Goal: Information Seeking & Learning: Find specific fact

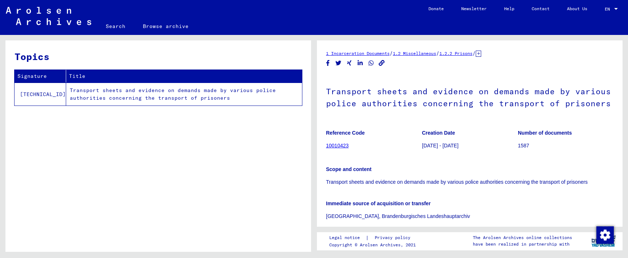
click at [118, 25] on link "Search" at bounding box center [115, 25] width 37 height 17
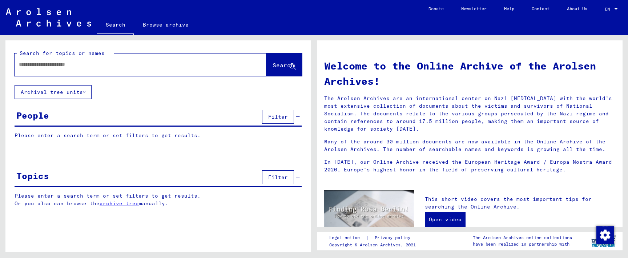
click at [231, 58] on div at bounding box center [130, 64] width 230 height 16
click at [213, 65] on input "text" at bounding box center [132, 65] width 226 height 8
paste input "**********"
type input "**********"
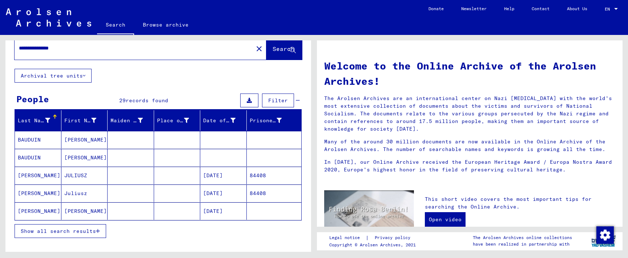
scroll to position [24, 0]
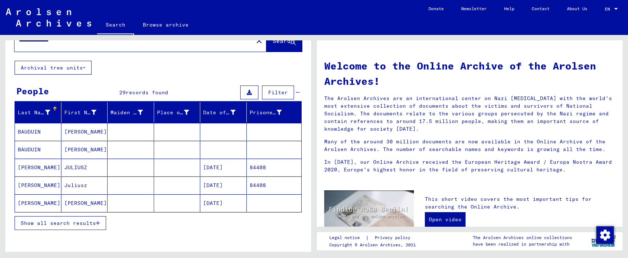
click at [143, 167] on mat-cell at bounding box center [131, 166] width 46 height 17
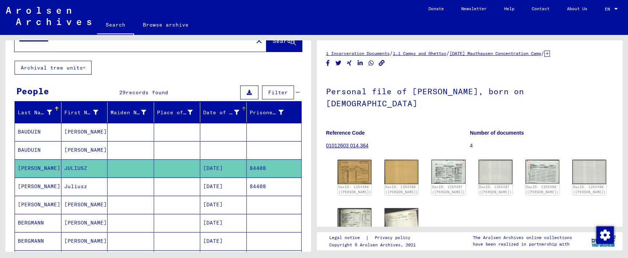
click at [243, 105] on mat-header-cell "Date of Birth" at bounding box center [223, 112] width 46 height 20
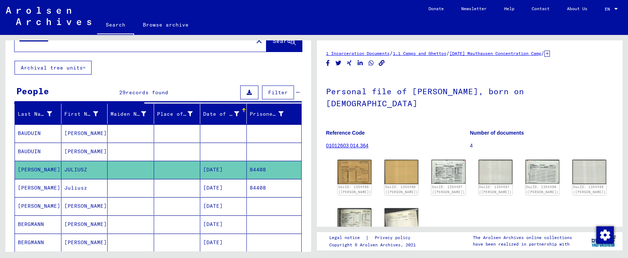
click at [243, 110] on div at bounding box center [244, 110] width 4 height 4
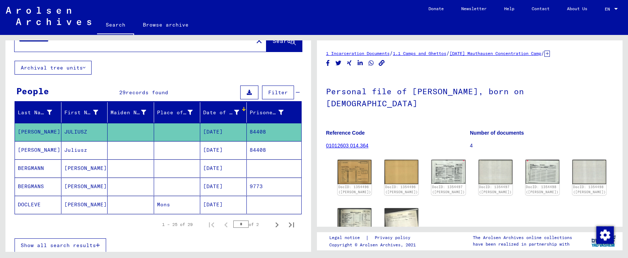
click at [244, 106] on mat-header-cell "Date of Birth" at bounding box center [223, 112] width 46 height 20
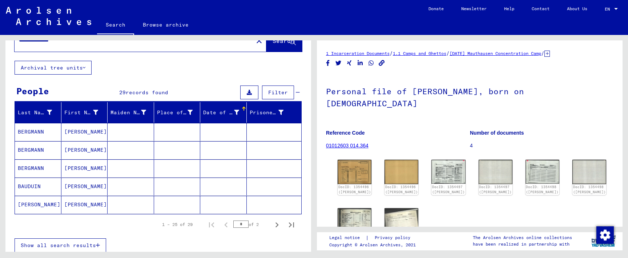
click at [210, 134] on mat-cell at bounding box center [223, 132] width 46 height 18
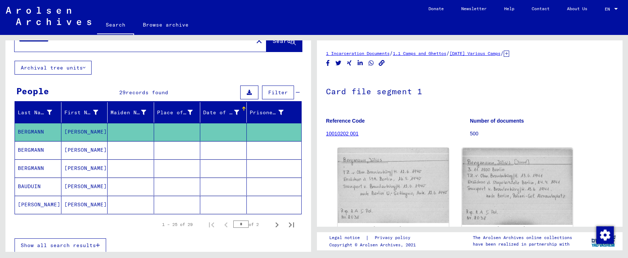
click at [211, 150] on mat-cell at bounding box center [223, 150] width 46 height 18
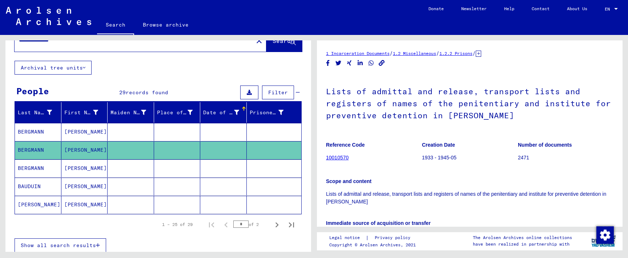
click at [211, 166] on mat-cell at bounding box center [223, 168] width 46 height 18
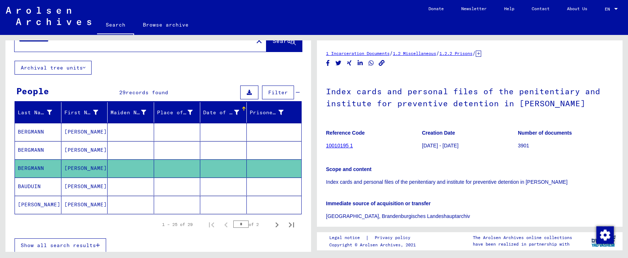
click at [214, 184] on mat-cell at bounding box center [223, 186] width 46 height 18
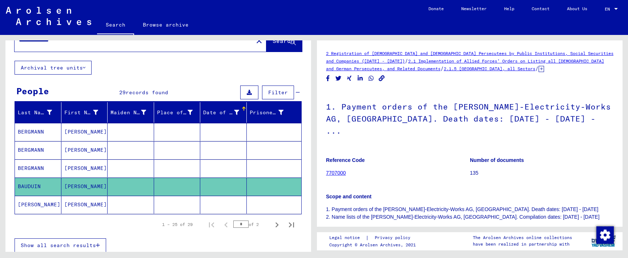
click at [217, 169] on mat-cell at bounding box center [223, 168] width 46 height 18
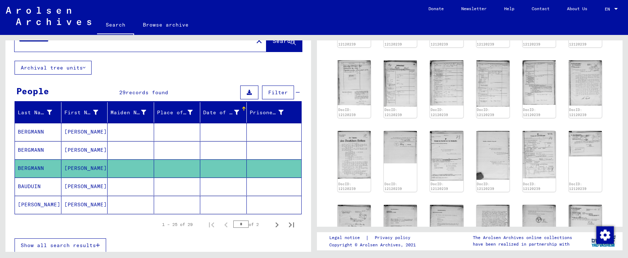
scroll to position [375, 0]
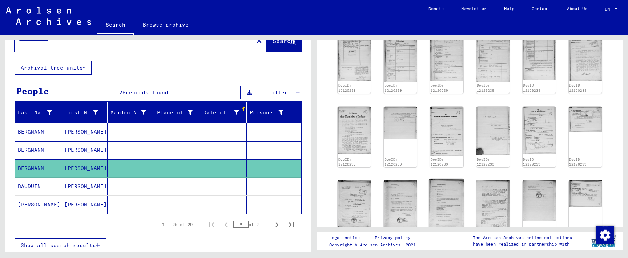
click at [459, 182] on img at bounding box center [446, 205] width 35 height 53
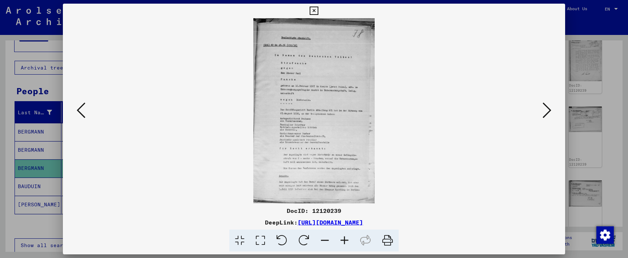
scroll to position [0, 0]
click at [318, 13] on icon at bounding box center [313, 11] width 8 height 9
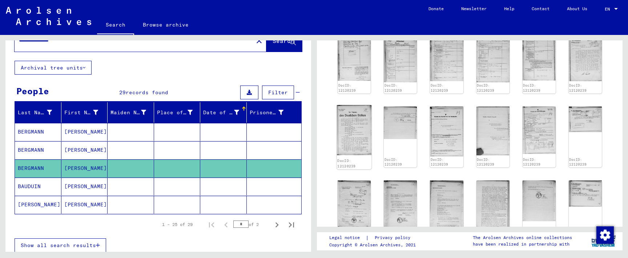
click at [347, 119] on img at bounding box center [354, 130] width 35 height 50
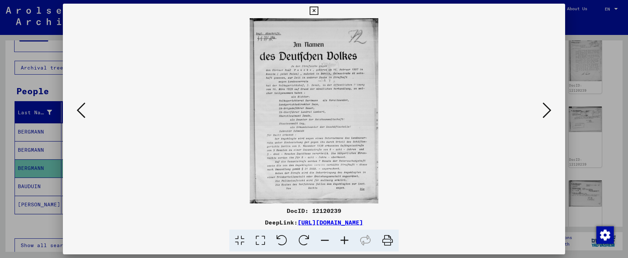
click at [320, 17] on button at bounding box center [313, 11] width 13 height 15
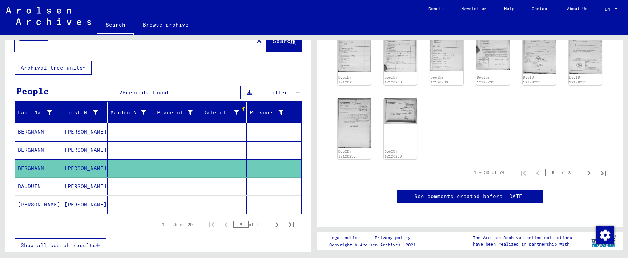
scroll to position [1006, 0]
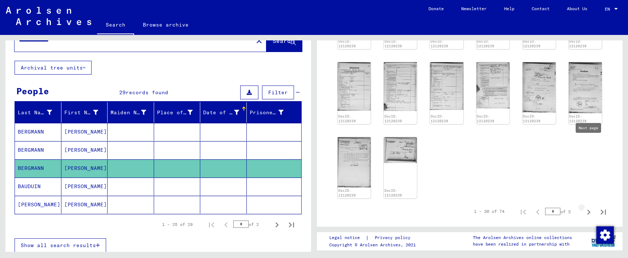
click at [589, 207] on icon "Next page" at bounding box center [588, 212] width 10 height 10
type input "*"
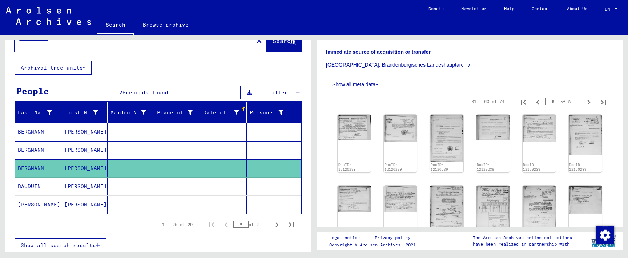
scroll to position [151, 0]
click at [453, 134] on img at bounding box center [446, 137] width 35 height 49
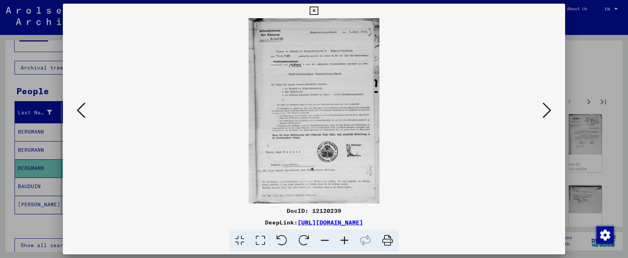
click at [544, 105] on icon at bounding box center [546, 109] width 9 height 17
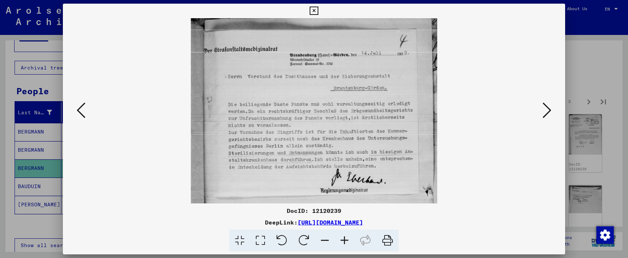
click at [543, 106] on icon at bounding box center [546, 109] width 9 height 17
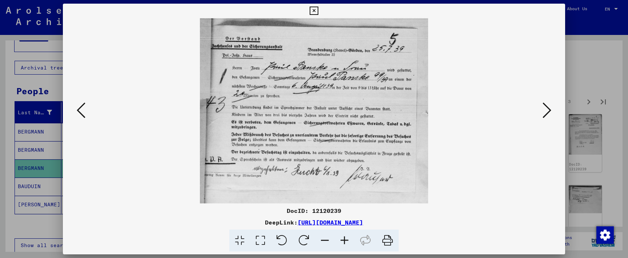
click at [543, 106] on icon at bounding box center [546, 109] width 9 height 17
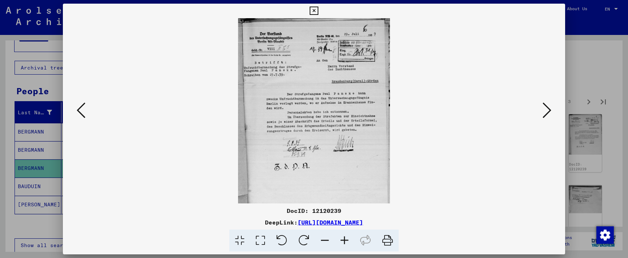
click at [543, 106] on icon at bounding box center [546, 109] width 9 height 17
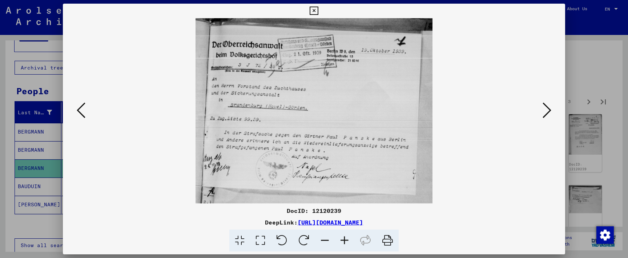
click at [543, 106] on icon at bounding box center [546, 109] width 9 height 17
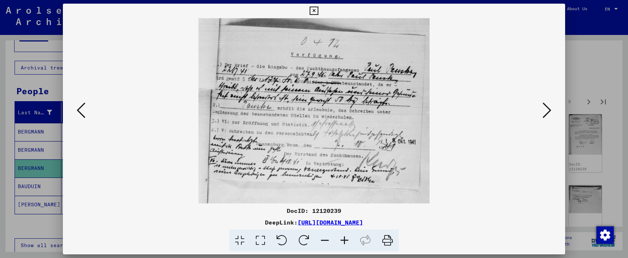
click at [543, 106] on icon at bounding box center [546, 109] width 9 height 17
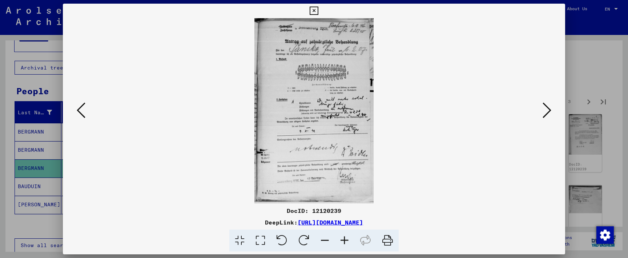
click at [543, 106] on icon at bounding box center [546, 109] width 9 height 17
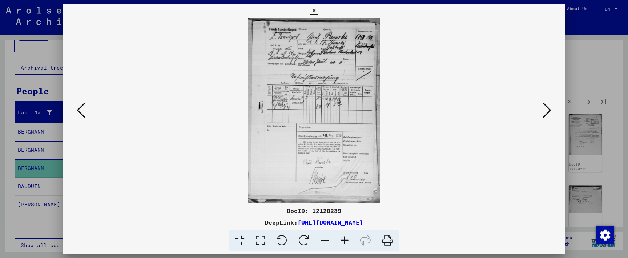
click at [543, 106] on icon at bounding box center [546, 109] width 9 height 17
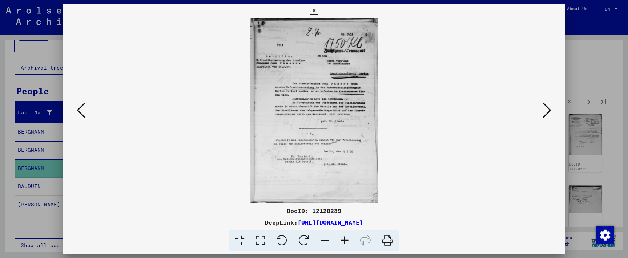
click at [543, 106] on icon at bounding box center [546, 109] width 9 height 17
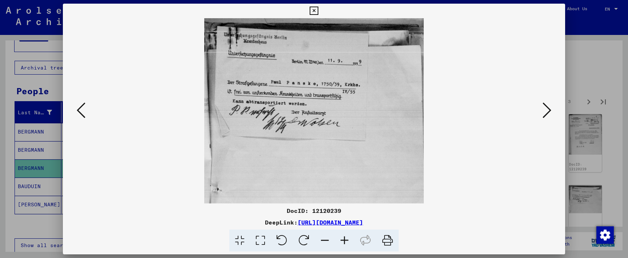
click at [543, 106] on icon at bounding box center [546, 109] width 9 height 17
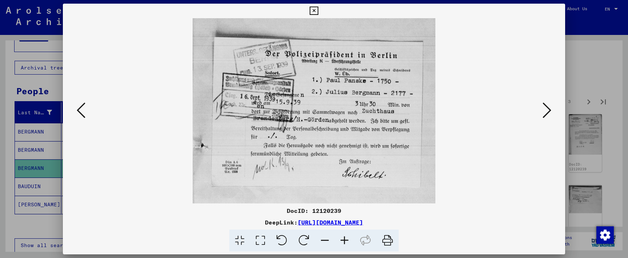
click at [543, 106] on icon at bounding box center [546, 109] width 9 height 17
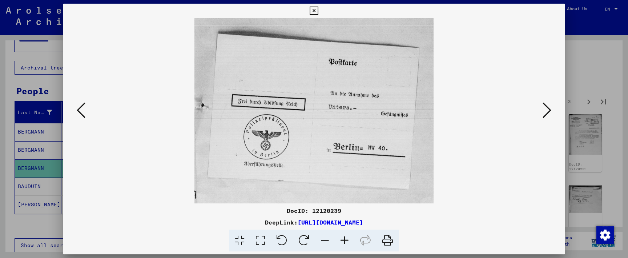
click at [543, 106] on icon at bounding box center [546, 109] width 9 height 17
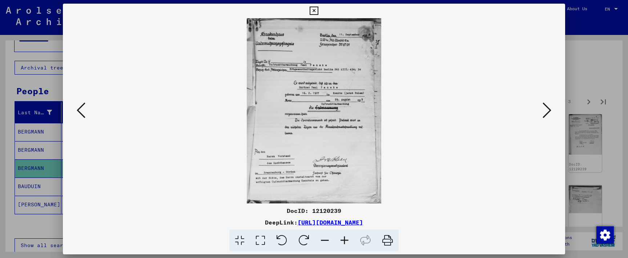
click at [543, 106] on icon at bounding box center [546, 109] width 9 height 17
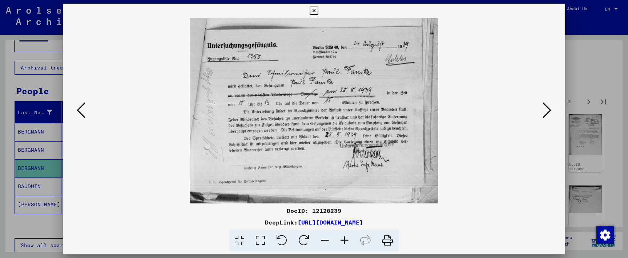
click at [543, 106] on icon at bounding box center [546, 109] width 9 height 17
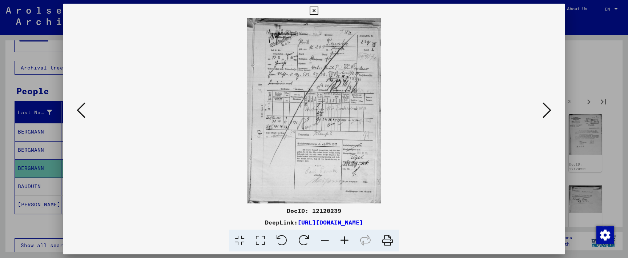
click at [543, 106] on icon at bounding box center [546, 109] width 9 height 17
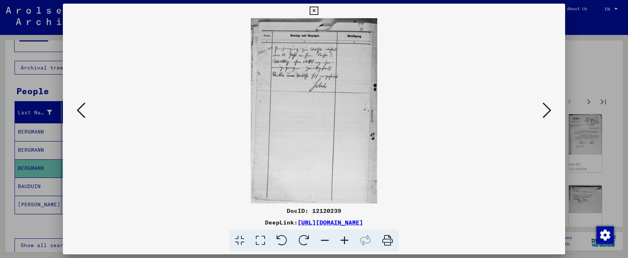
click at [543, 106] on icon at bounding box center [546, 109] width 9 height 17
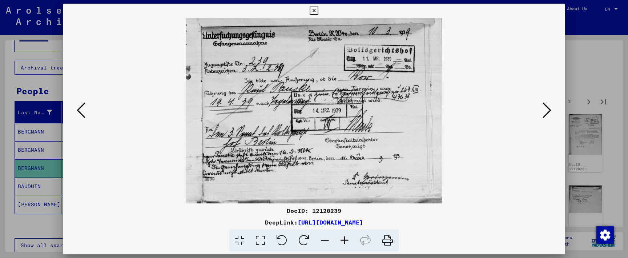
click at [543, 106] on icon at bounding box center [546, 109] width 9 height 17
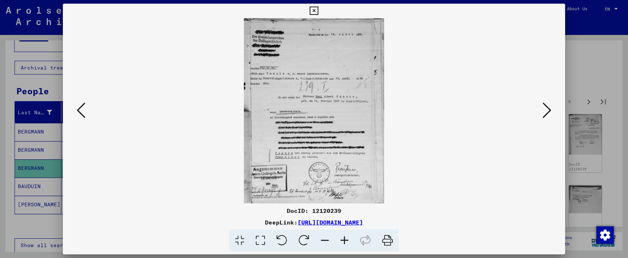
click at [543, 106] on icon at bounding box center [546, 109] width 9 height 17
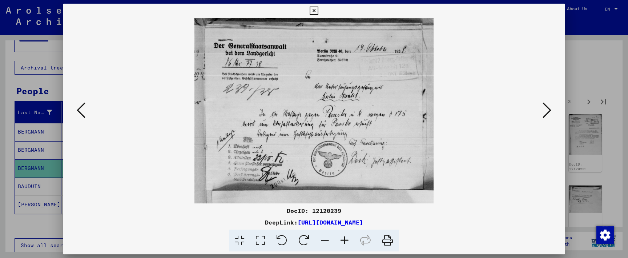
click at [543, 106] on icon at bounding box center [546, 109] width 9 height 17
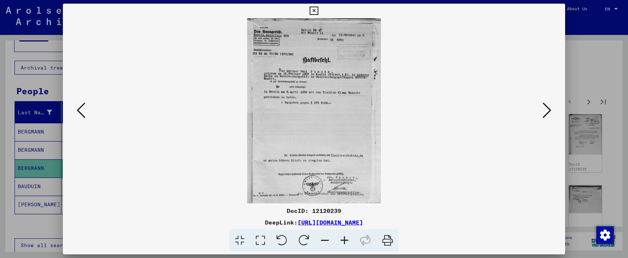
click at [543, 106] on icon at bounding box center [546, 109] width 9 height 17
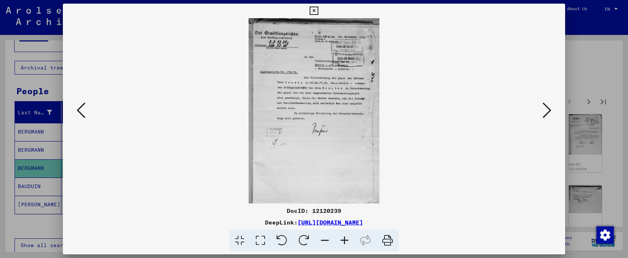
click at [543, 106] on icon at bounding box center [546, 109] width 9 height 17
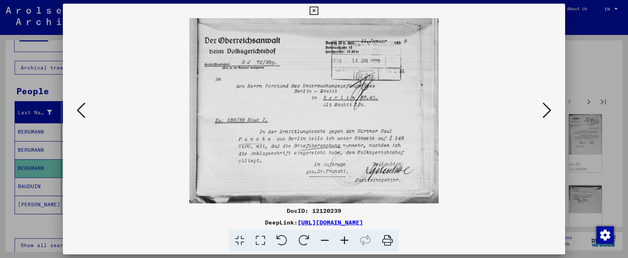
click at [543, 106] on icon at bounding box center [546, 109] width 9 height 17
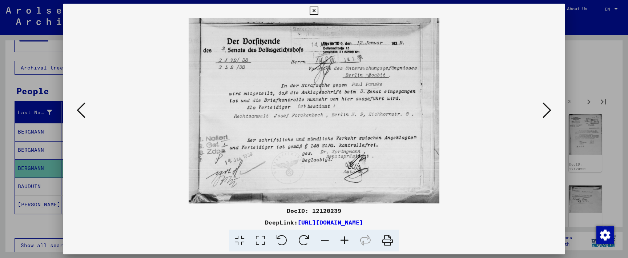
click at [543, 106] on icon at bounding box center [546, 109] width 9 height 17
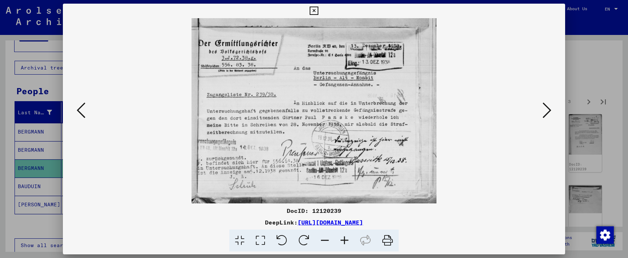
click at [543, 106] on icon at bounding box center [546, 109] width 9 height 17
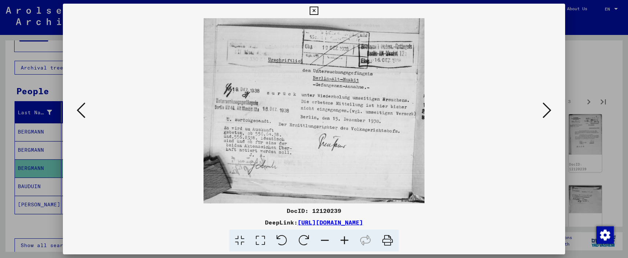
click at [543, 106] on icon at bounding box center [546, 109] width 9 height 17
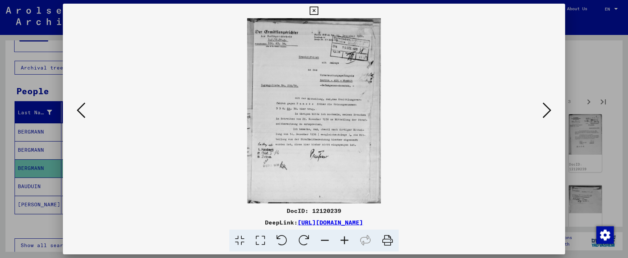
click at [543, 107] on icon at bounding box center [546, 109] width 9 height 17
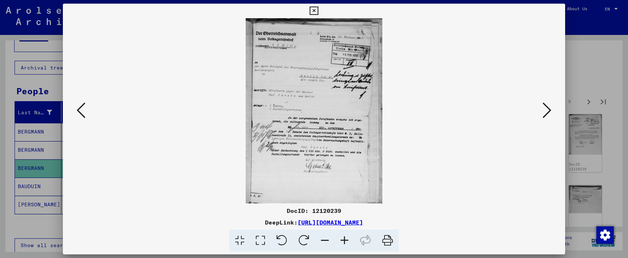
click at [543, 107] on icon at bounding box center [546, 109] width 9 height 17
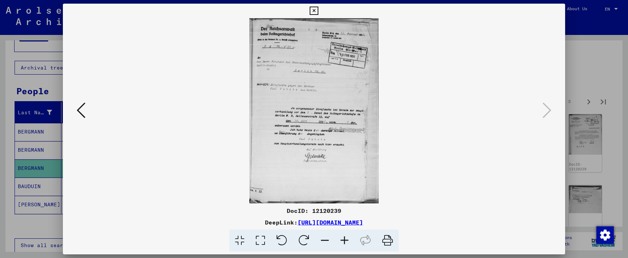
click at [318, 9] on icon at bounding box center [313, 11] width 8 height 9
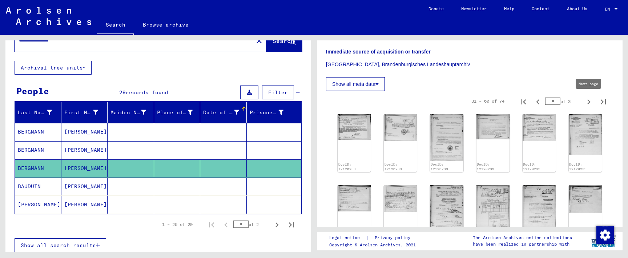
click at [588, 98] on icon "Next page" at bounding box center [588, 102] width 10 height 10
type input "*"
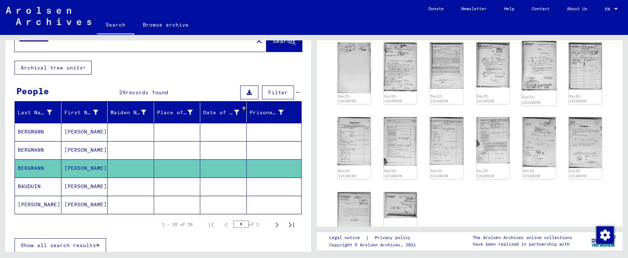
scroll to position [239, 0]
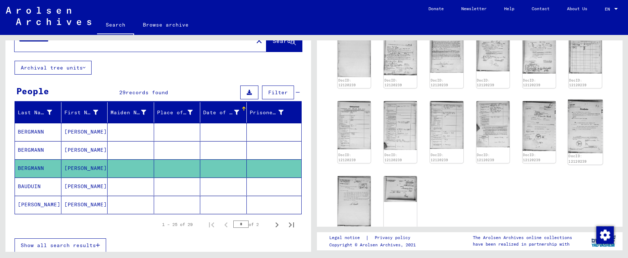
click at [587, 129] on img at bounding box center [585, 126] width 35 height 53
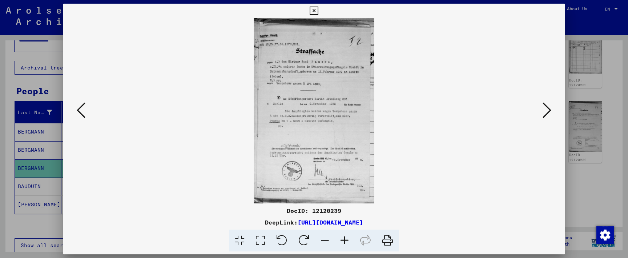
click at [318, 8] on icon at bounding box center [313, 11] width 8 height 9
